Goal: Information Seeking & Learning: Learn about a topic

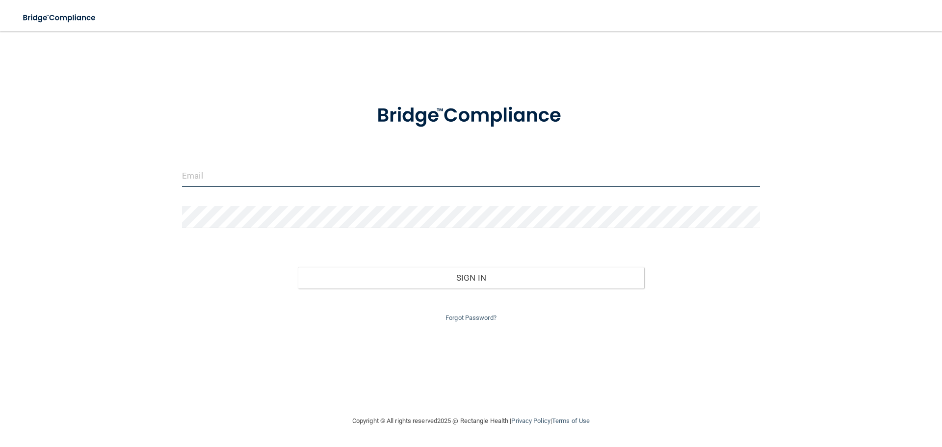
type input "[PERSON_NAME][EMAIL_ADDRESS][DOMAIN_NAME]"
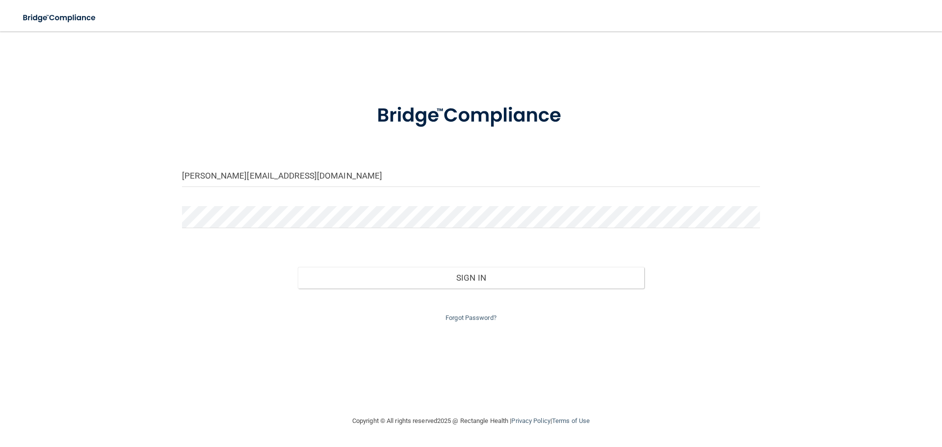
click at [367, 288] on div "Forgot Password?" at bounding box center [471, 305] width 593 height 35
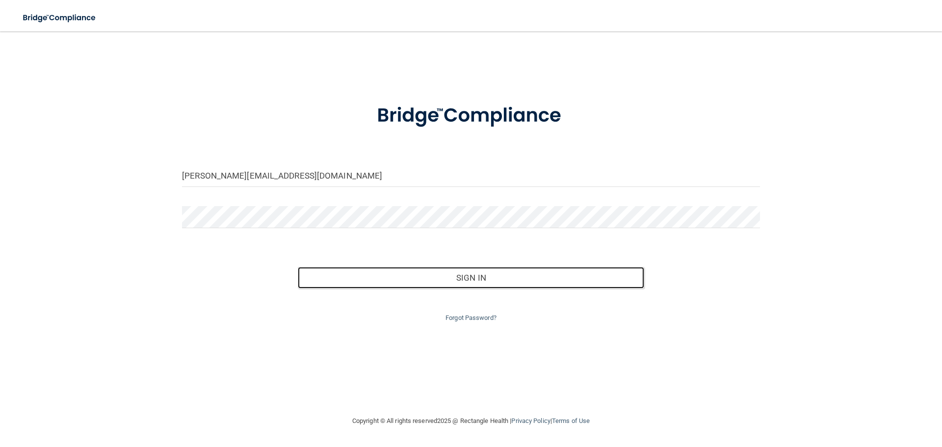
click at [469, 288] on div "Invalid email/password. You don't have permission to access that page. Sign In …" at bounding box center [471, 285] width 593 height 77
click at [475, 274] on button "Sign In" at bounding box center [471, 278] width 347 height 22
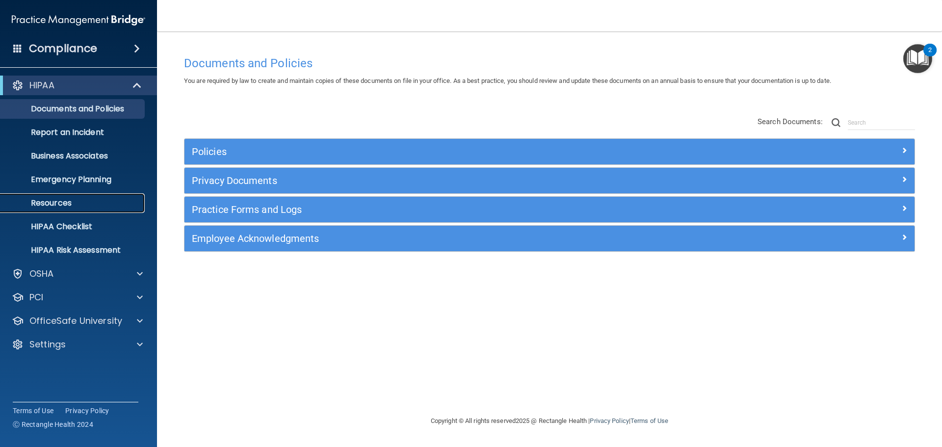
click at [84, 204] on p "Resources" at bounding box center [73, 203] width 134 height 10
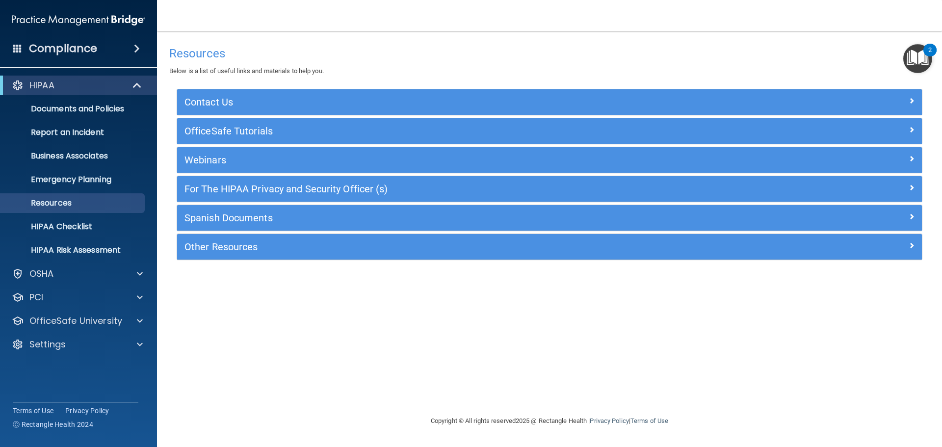
click at [283, 180] on div "For The HIPAA Privacy and Security Officer (s)" at bounding box center [549, 189] width 745 height 26
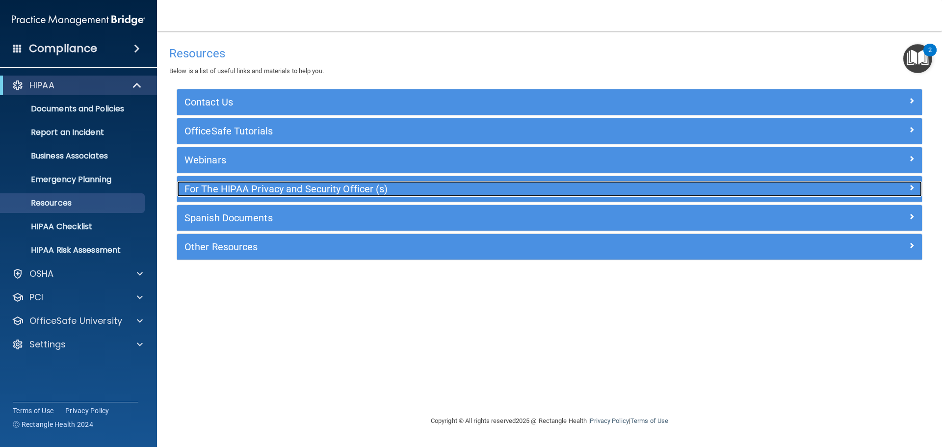
click at [284, 190] on h5 "For The HIPAA Privacy and Security Officer (s)" at bounding box center [456, 188] width 544 height 11
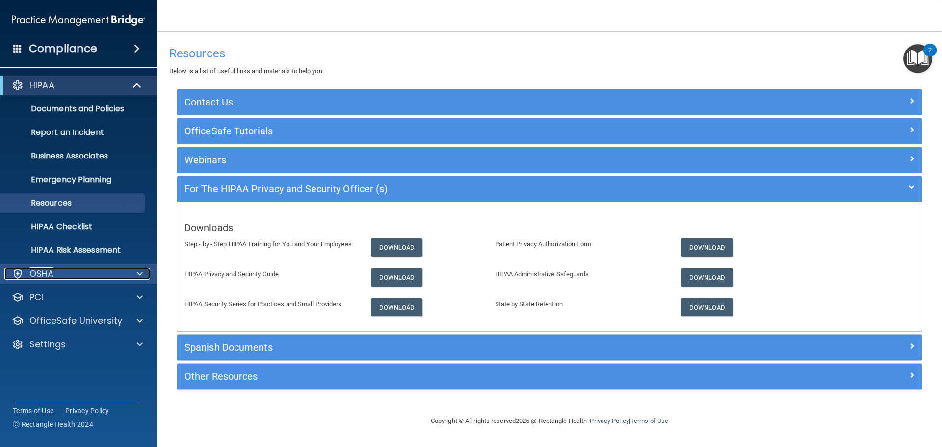
click at [58, 271] on div "OSHA" at bounding box center [65, 274] width 122 height 12
drag, startPoint x: 58, startPoint y: 271, endPoint x: 39, endPoint y: 275, distance: 19.9
click at [39, 275] on p "OSHA" at bounding box center [41, 274] width 25 height 12
click at [47, 297] on div "PCI" at bounding box center [65, 297] width 122 height 12
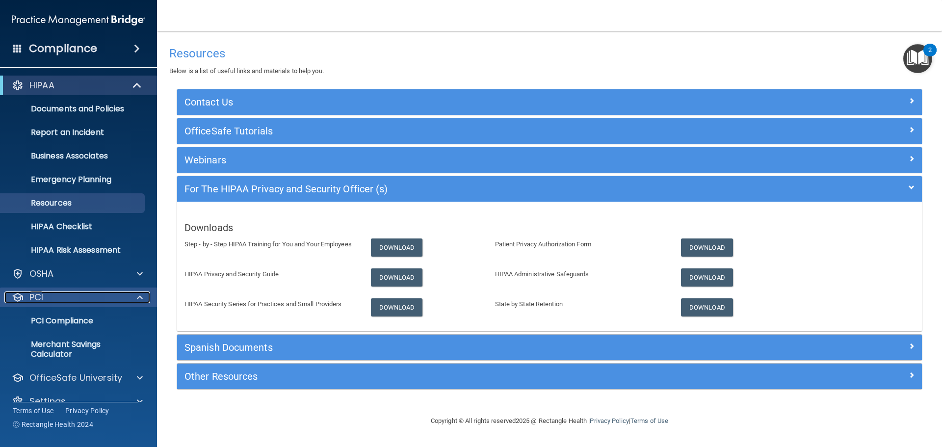
click at [47, 296] on div "PCI" at bounding box center [65, 297] width 122 height 12
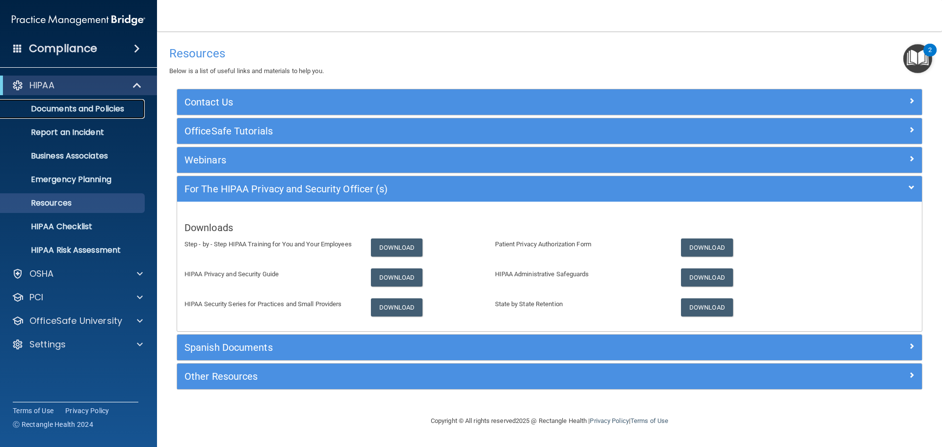
click at [68, 110] on p "Documents and Policies" at bounding box center [73, 109] width 134 height 10
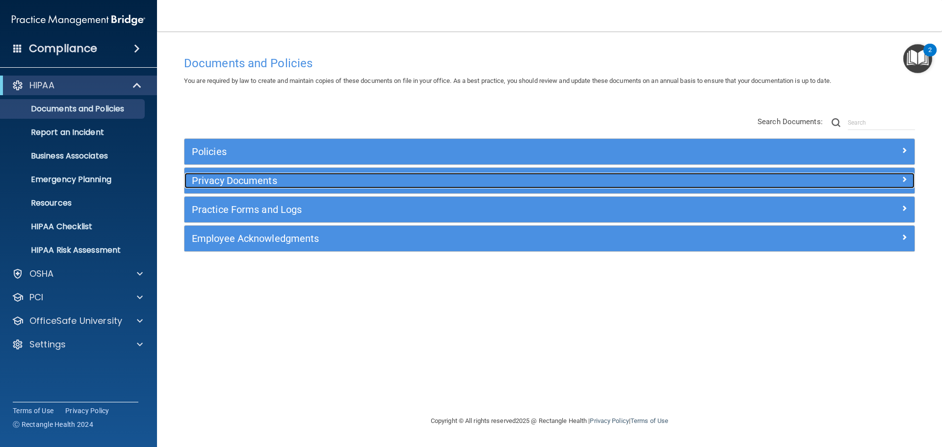
click at [223, 174] on div "Privacy Documents" at bounding box center [457, 181] width 547 height 16
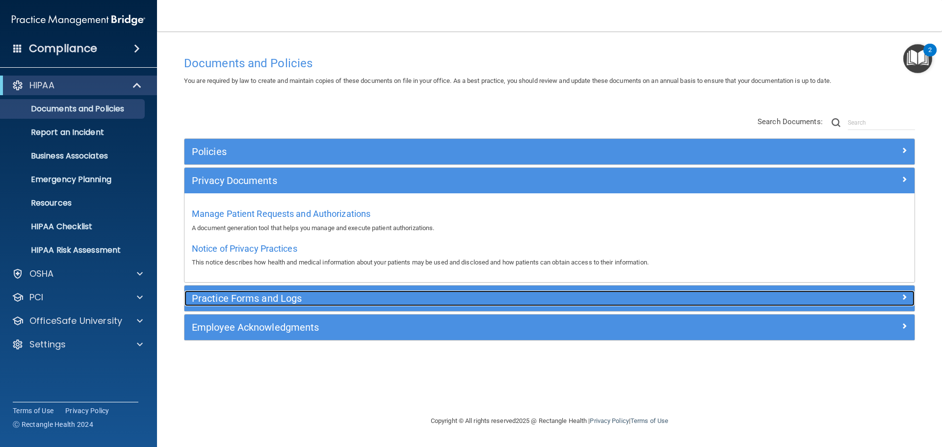
click at [243, 295] on h5 "Practice Forms and Logs" at bounding box center [458, 298] width 533 height 11
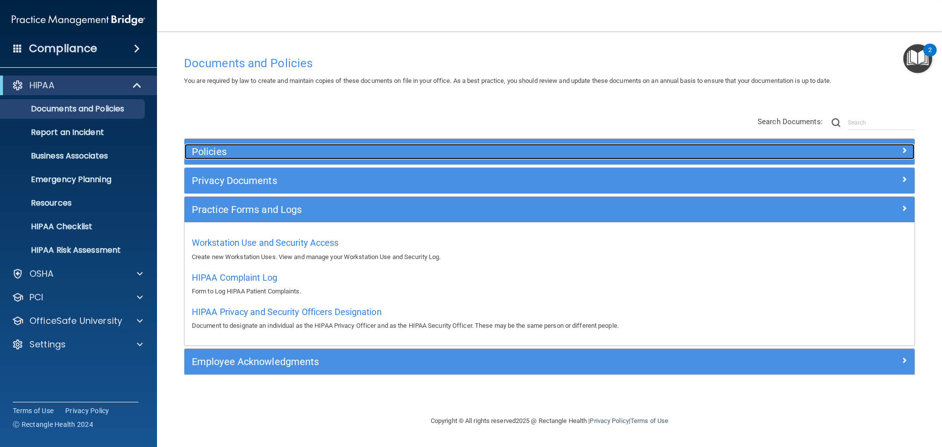
click at [214, 145] on div "Policies" at bounding box center [457, 152] width 547 height 16
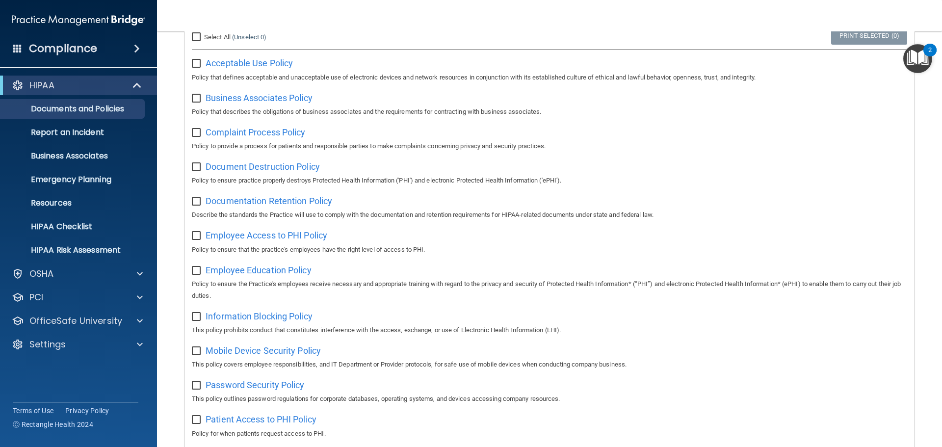
scroll to position [98, 0]
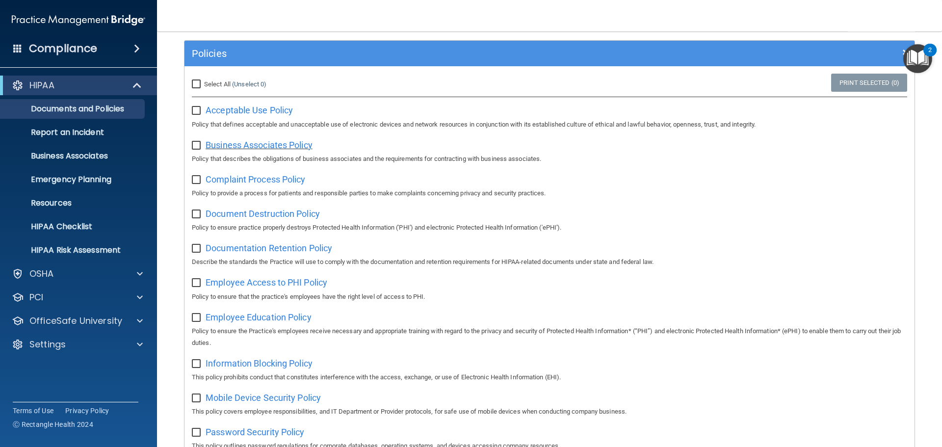
click at [262, 143] on span "Business Associates Policy" at bounding box center [259, 145] width 107 height 10
